Goal: Task Accomplishment & Management: Use online tool/utility

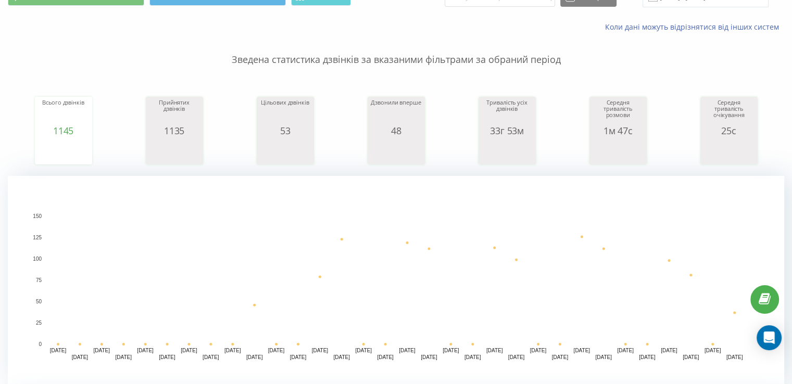
scroll to position [156, 0]
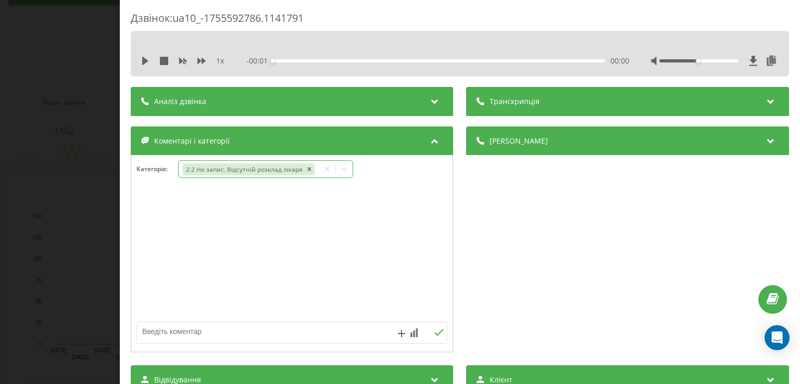
click at [273, 166] on div "2.2 Не запис. Відсутній розклад лікаря" at bounding box center [243, 169] width 121 height 12
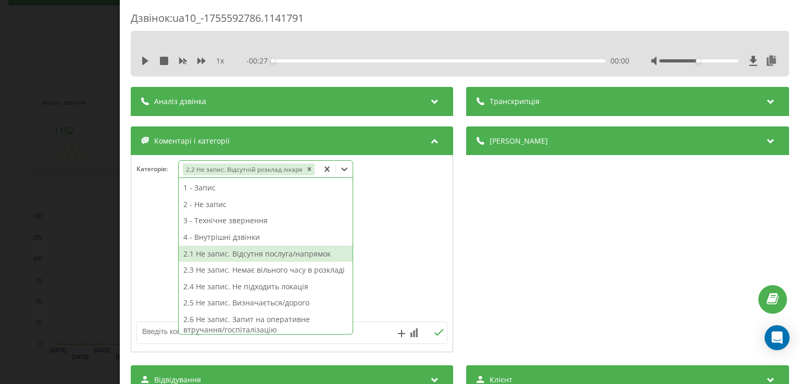
click at [255, 252] on div "2.1 Не запис. Відсутня послуга/напрямок" at bounding box center [266, 254] width 174 height 17
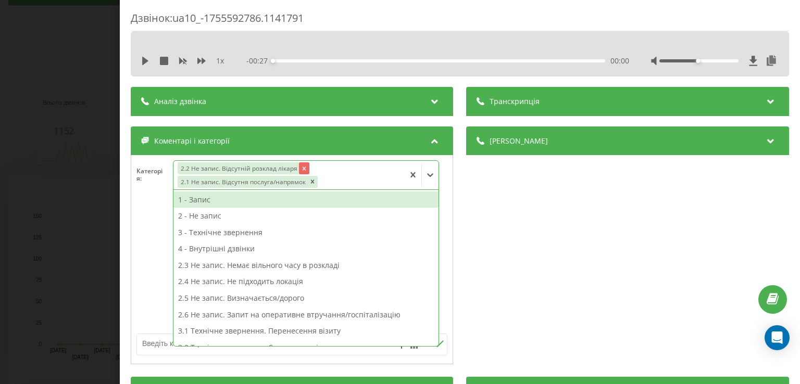
click at [301, 167] on icon "Remove 2.2 Не запис. Відсутній розклад лікаря" at bounding box center [303, 168] width 7 height 7
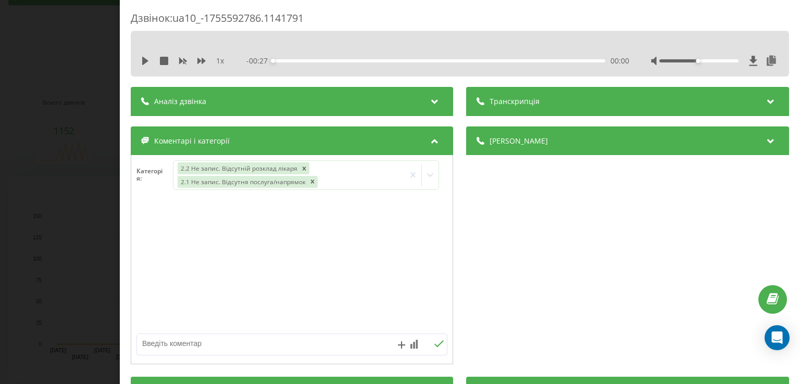
click at [152, 342] on textarea at bounding box center [261, 343] width 248 height 19
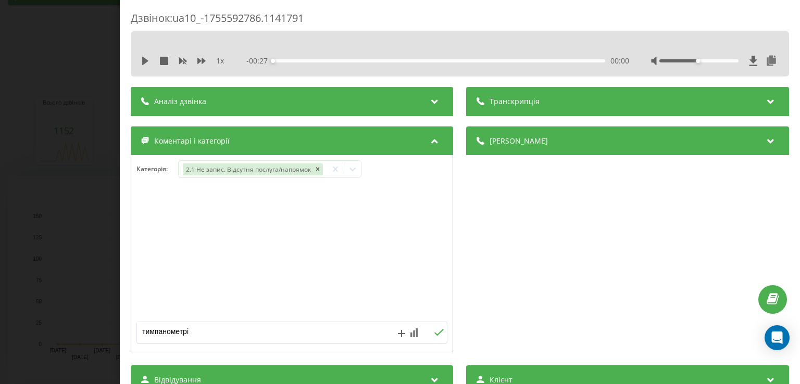
type textarea "тимпанометрія"
click at [436, 337] on button at bounding box center [439, 332] width 16 height 9
click at [19, 171] on div "Дзвінок : ua10_-1755592786.1141791 1 x - 00:27 00:00 00:00 Транскрипція Для AI-…" at bounding box center [400, 192] width 800 height 384
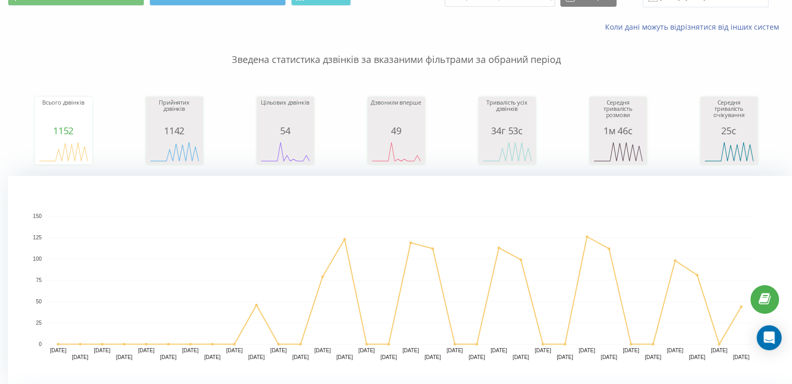
scroll to position [104, 0]
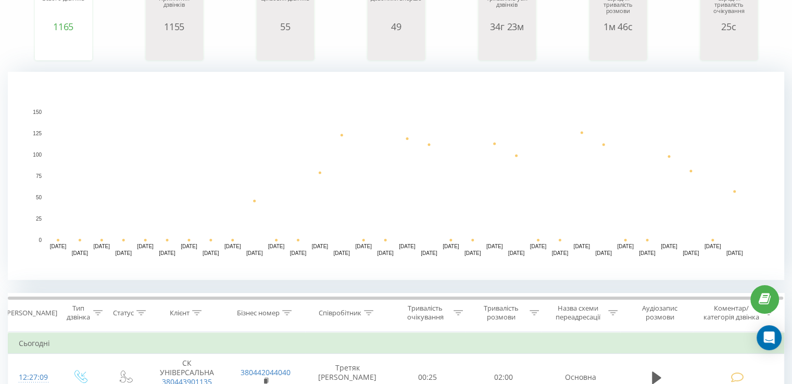
scroll to position [208, 0]
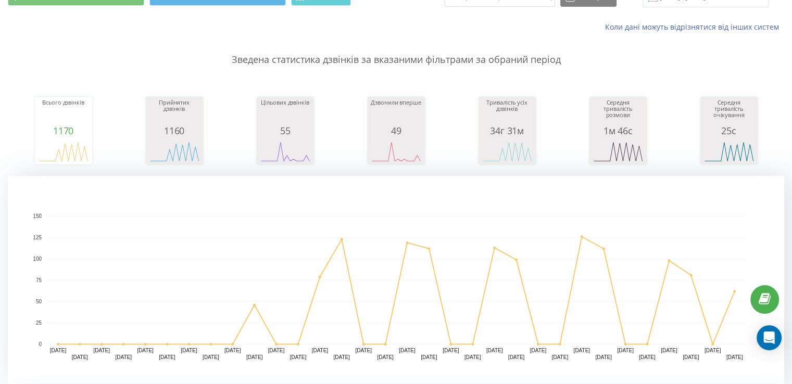
scroll to position [104, 0]
